Goal: Task Accomplishment & Management: Manage account settings

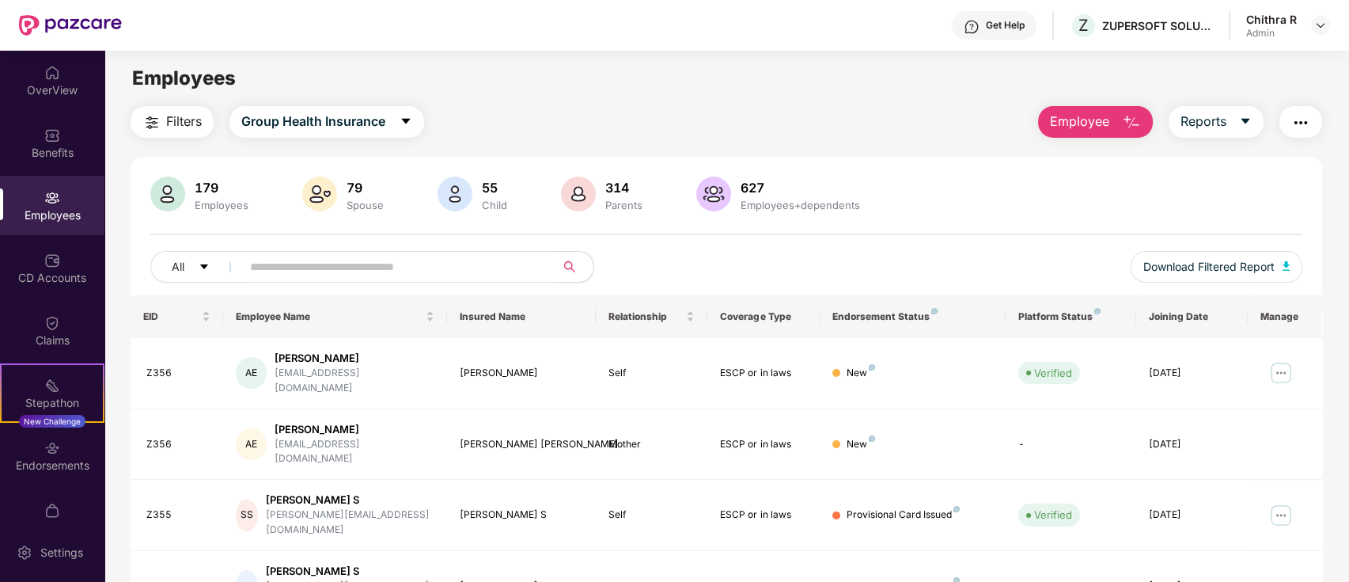
click at [284, 271] on input "text" at bounding box center [392, 267] width 284 height 24
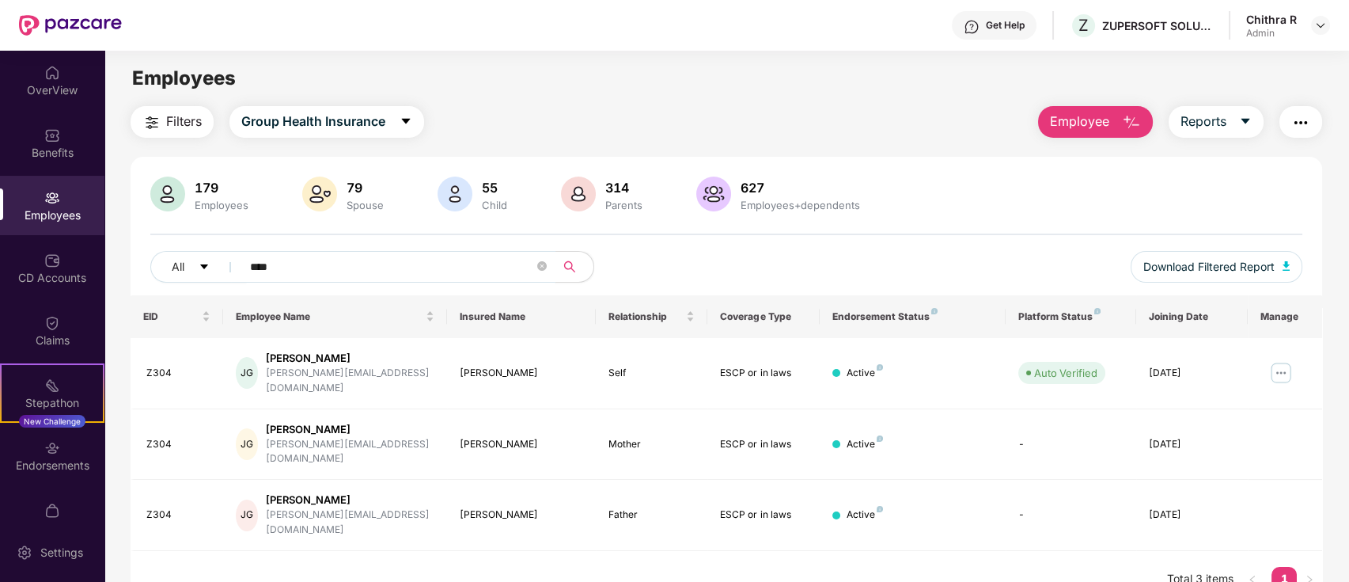
type input "****"
drag, startPoint x: 1277, startPoint y: 364, endPoint x: 1177, endPoint y: 377, distance: 101.3
click at [1277, 364] on img at bounding box center [1281, 372] width 25 height 25
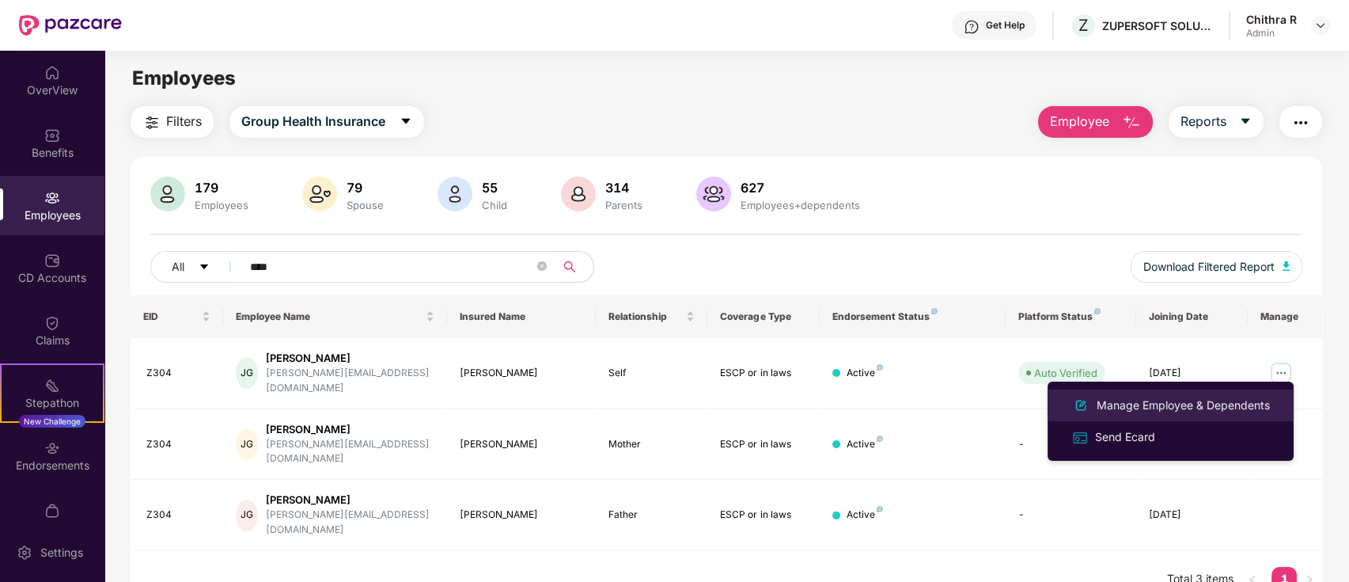
click at [1114, 397] on div "Manage Employee & Dependents" at bounding box center [1184, 405] width 180 height 17
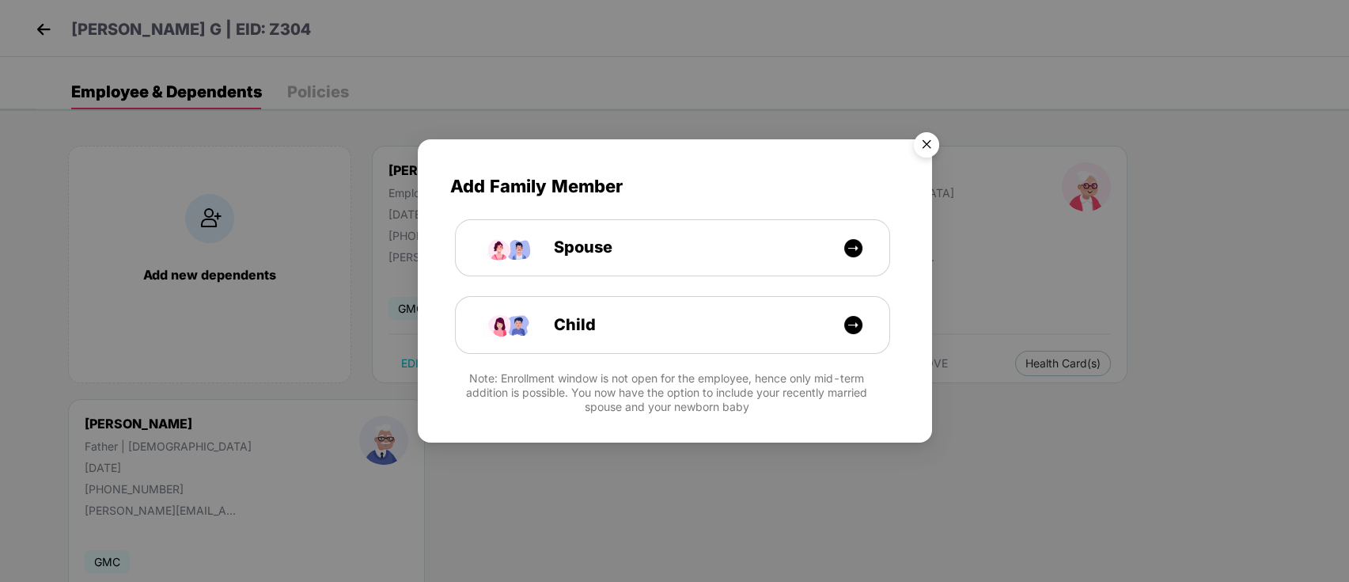
click at [932, 141] on img "Close" at bounding box center [927, 147] width 44 height 44
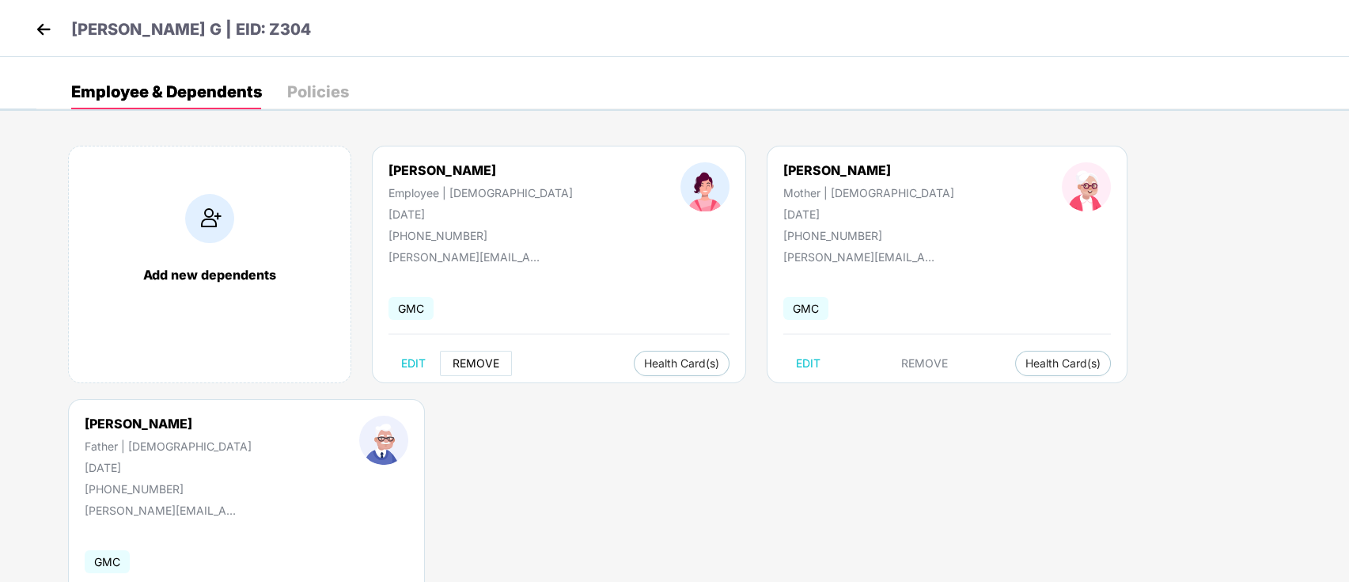
click at [471, 366] on span "REMOVE" at bounding box center [476, 363] width 47 height 13
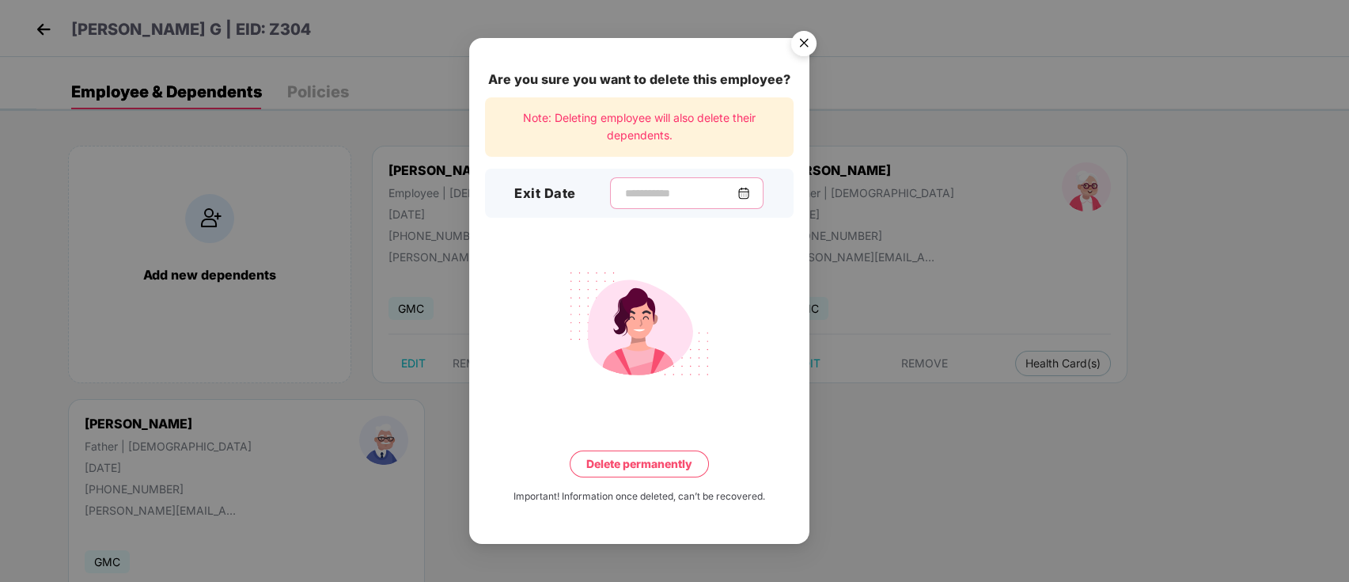
click at [624, 189] on input at bounding box center [681, 193] width 114 height 17
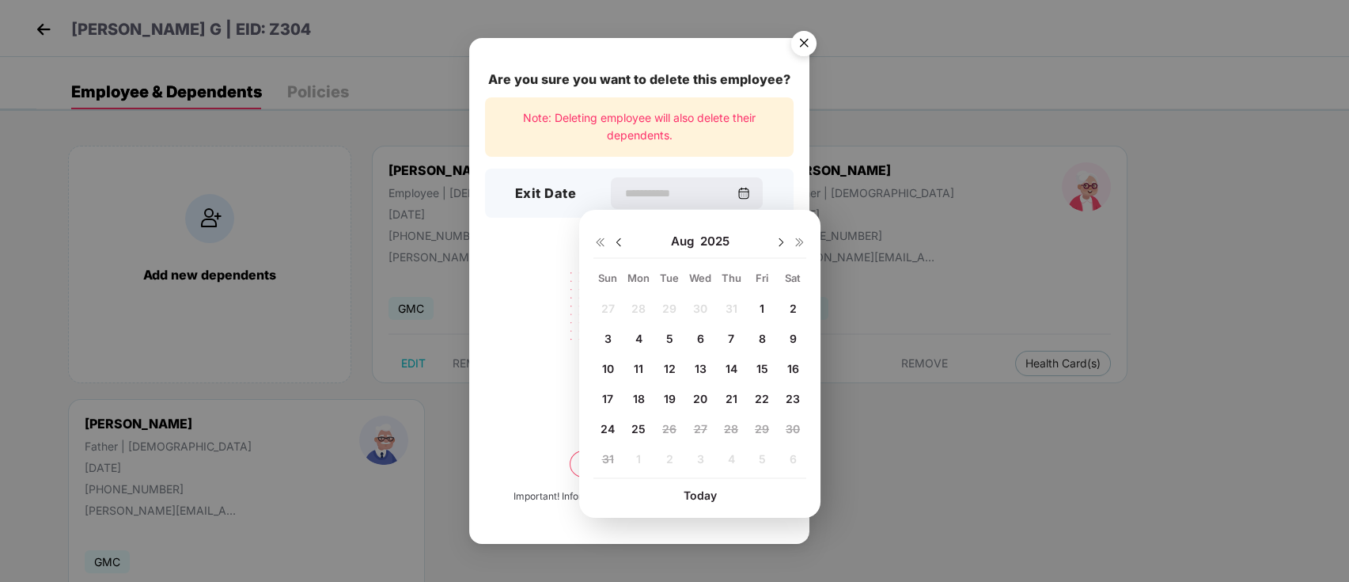
click at [640, 432] on span "25" at bounding box center [639, 428] width 14 height 13
type input "**********"
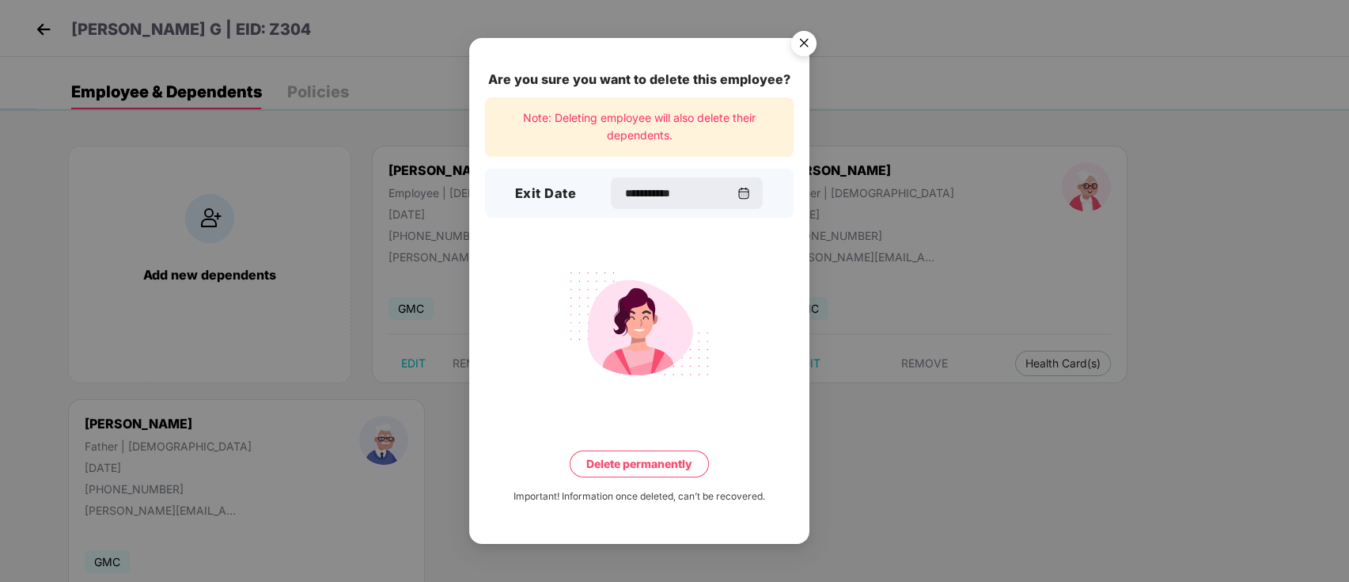
click at [653, 461] on button "Delete permanently" at bounding box center [639, 463] width 139 height 27
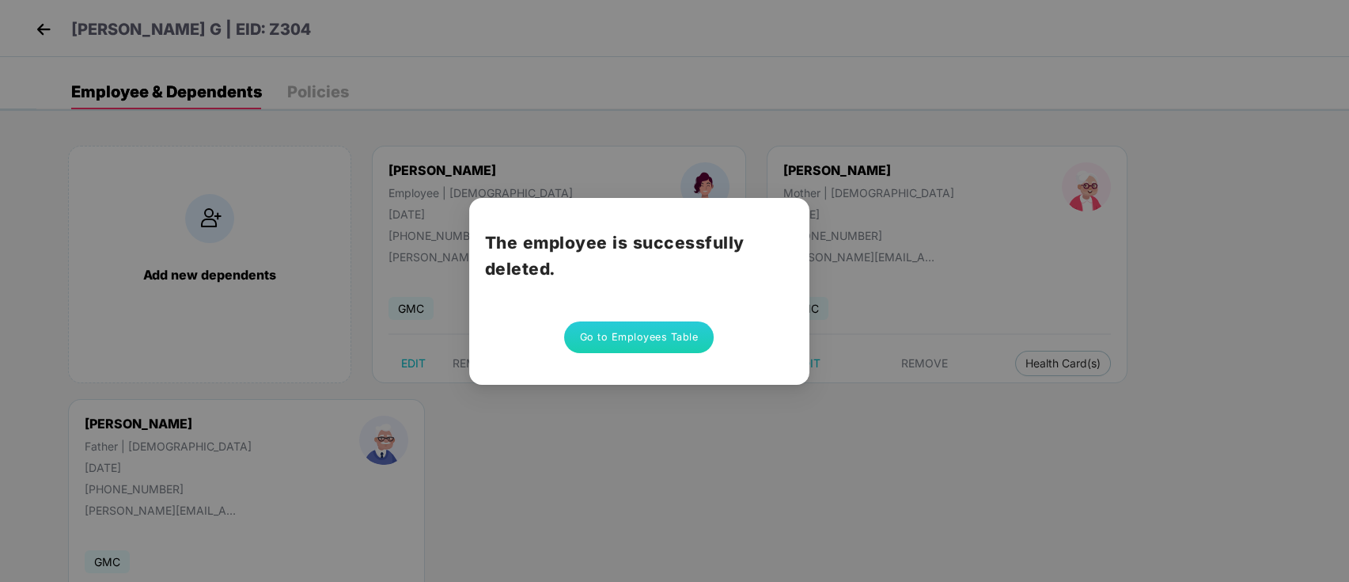
click at [617, 340] on button "Go to Employees Table" at bounding box center [639, 337] width 150 height 32
